Goal: Task Accomplishment & Management: Manage account settings

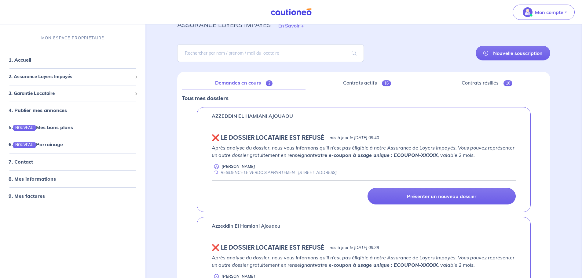
scroll to position [19, 0]
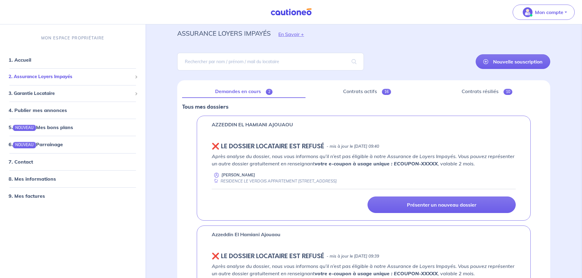
click at [48, 76] on span "2. Assurance Loyers Impayés" at bounding box center [71, 76] width 124 height 7
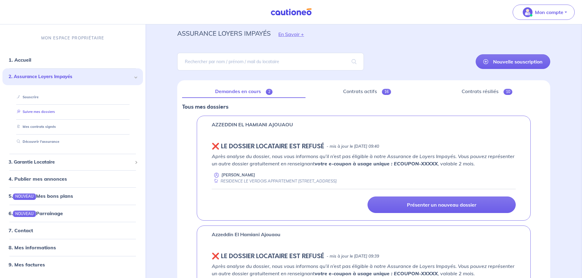
click at [42, 112] on link "Suivre mes dossiers" at bounding box center [34, 112] width 41 height 4
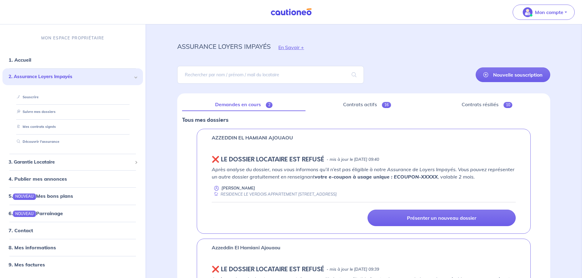
scroll to position [0, 0]
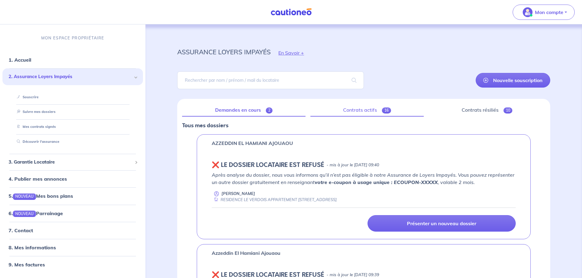
click at [387, 110] on span "16" at bounding box center [386, 110] width 9 height 6
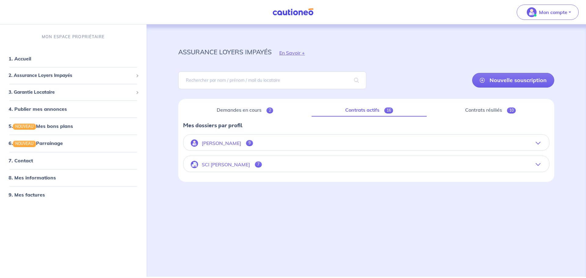
click at [246, 143] on span "9" at bounding box center [249, 143] width 7 height 6
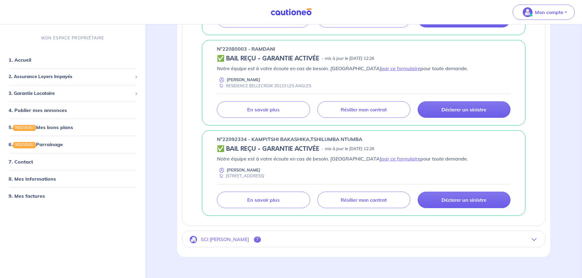
scroll to position [761, 0]
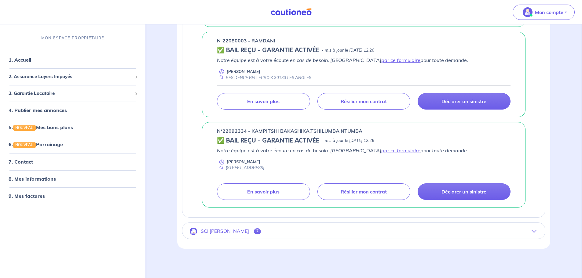
click at [254, 231] on span "7" at bounding box center [257, 231] width 7 height 6
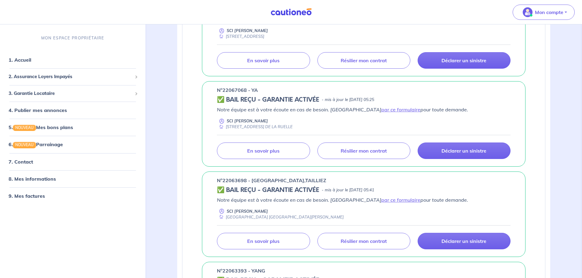
scroll to position [0, 0]
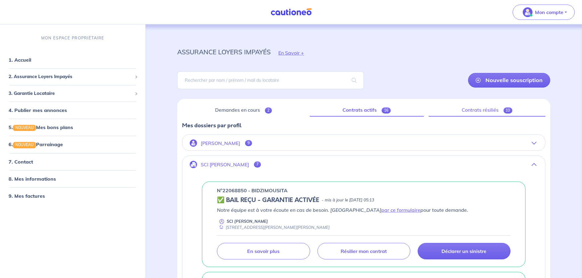
click at [509, 110] on span "10" at bounding box center [507, 110] width 9 height 6
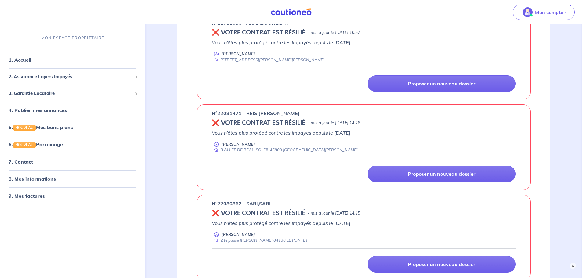
scroll to position [122, 0]
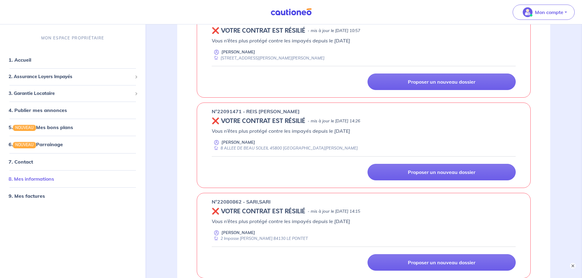
click at [25, 178] on link "8. Mes informations" at bounding box center [31, 179] width 45 height 6
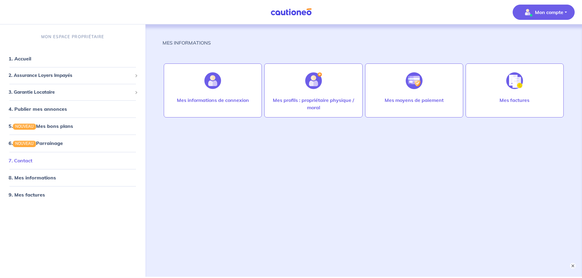
click at [24, 160] on link "7. Contact" at bounding box center [21, 161] width 24 height 6
